Goal: Task Accomplishment & Management: Manage account settings

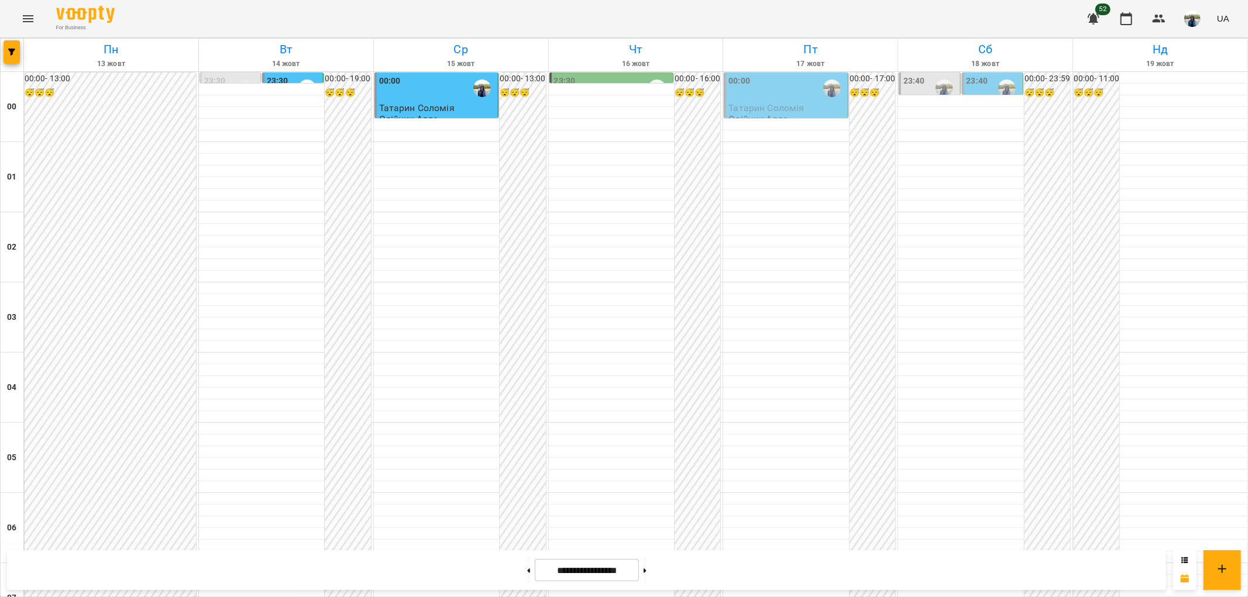
scroll to position [1104, 0]
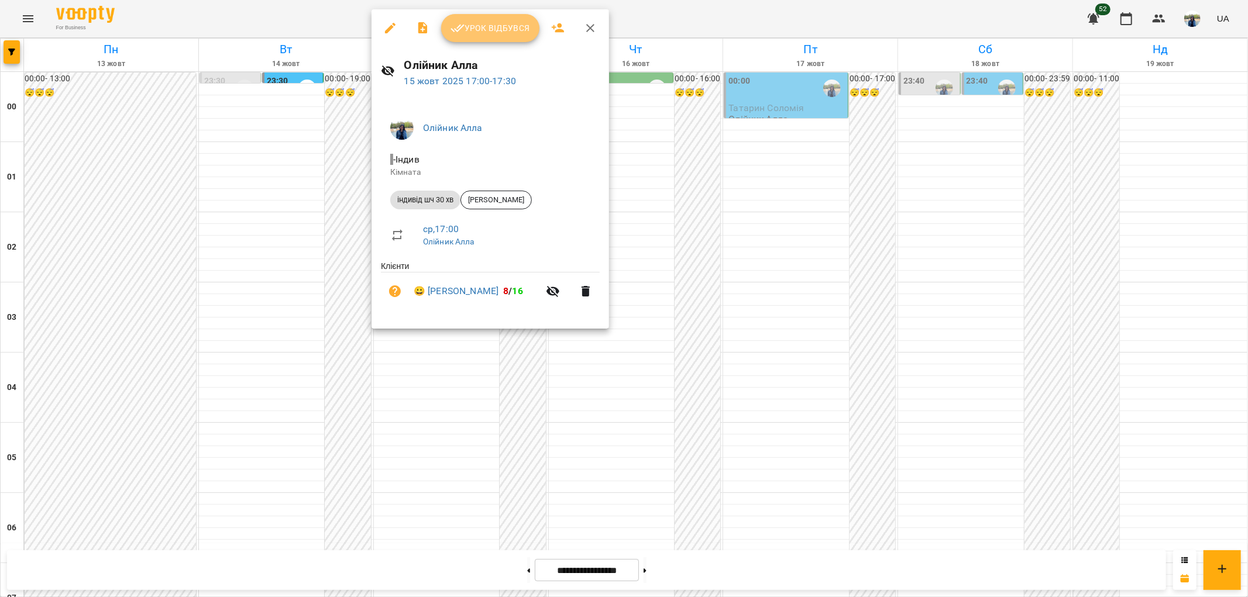
click at [501, 26] on span "Урок відбувся" at bounding box center [490, 28] width 80 height 14
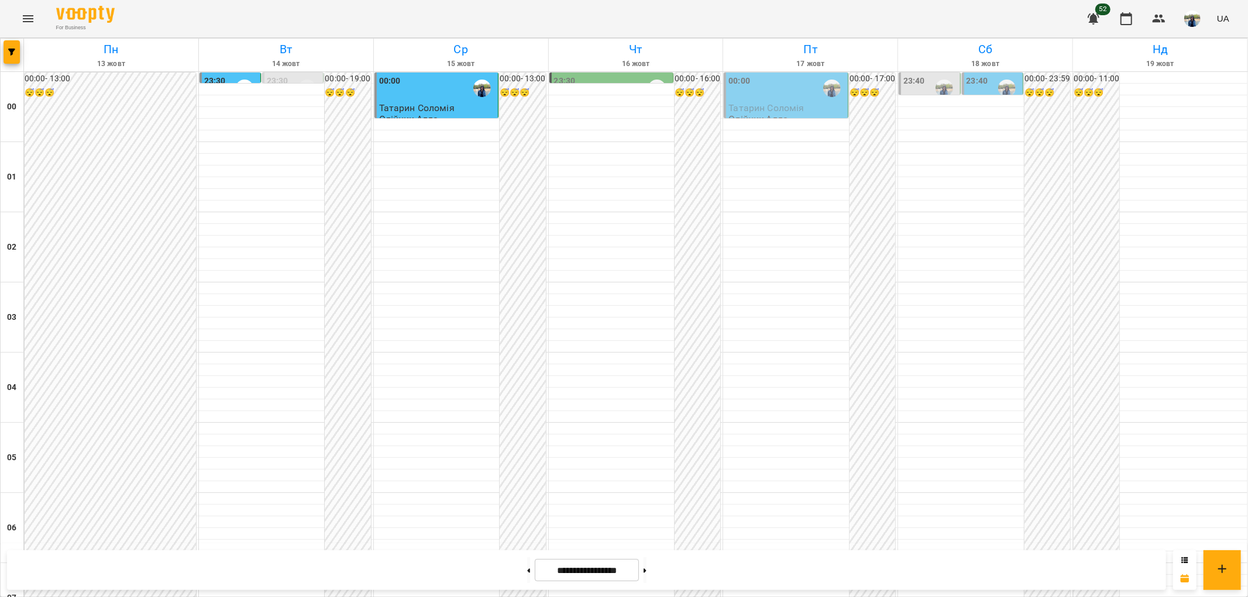
scroll to position [1212, 0]
